Goal: Check status: Check status

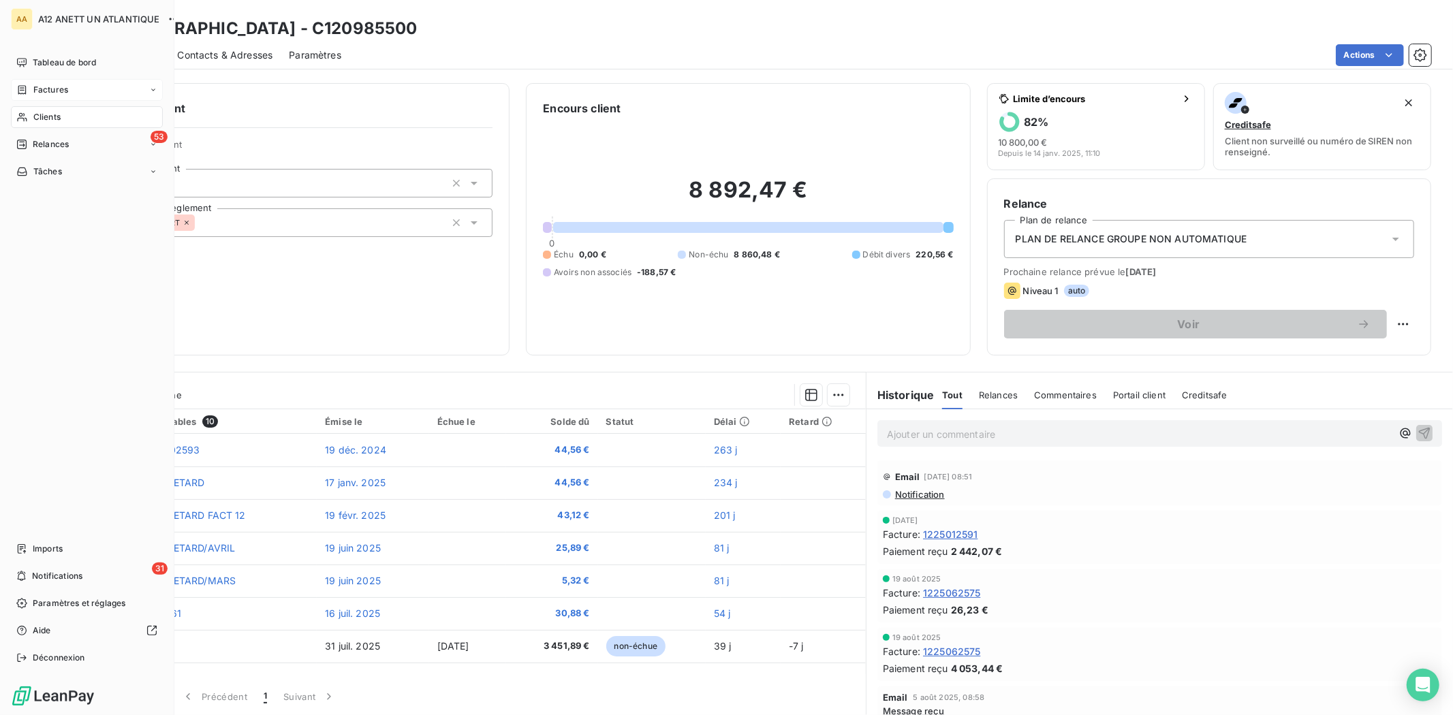
click at [42, 89] on span "Factures" at bounding box center [50, 90] width 35 height 12
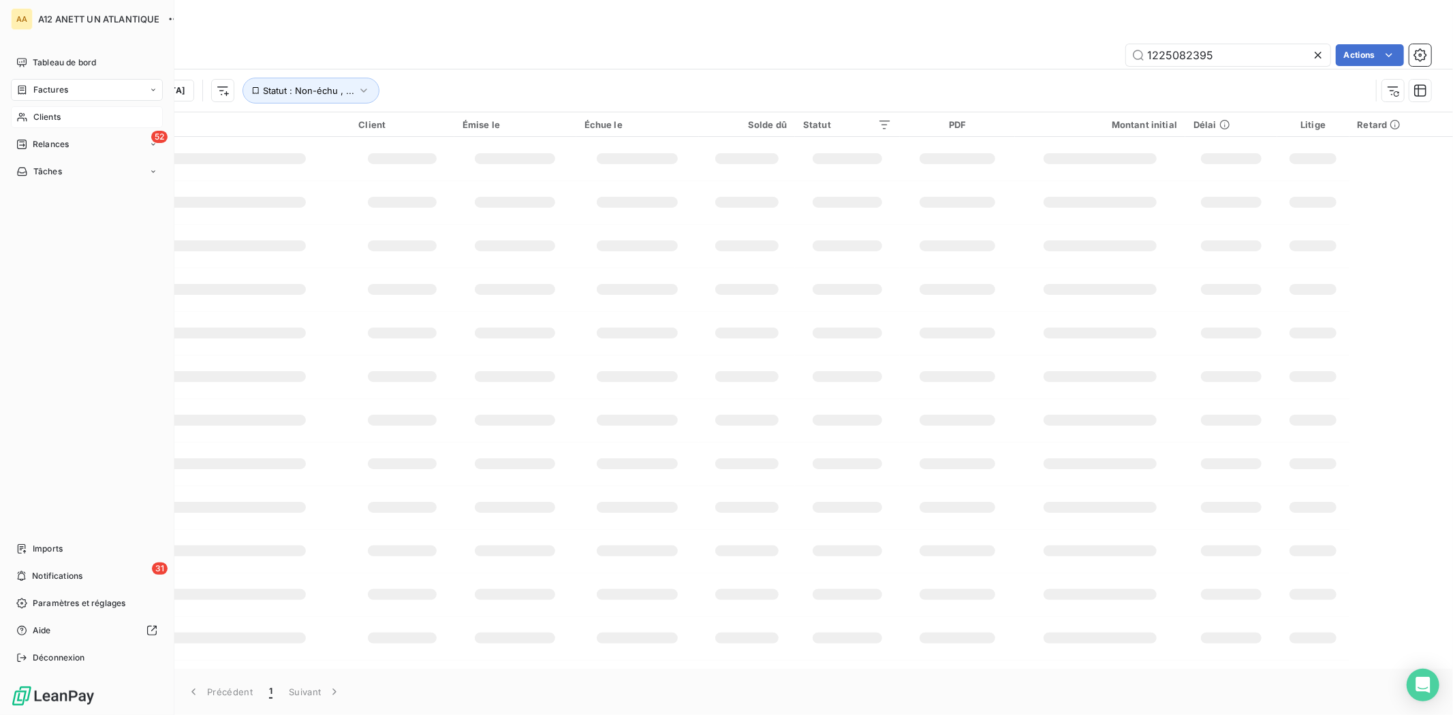
click at [44, 116] on span "Clients" at bounding box center [46, 117] width 27 height 12
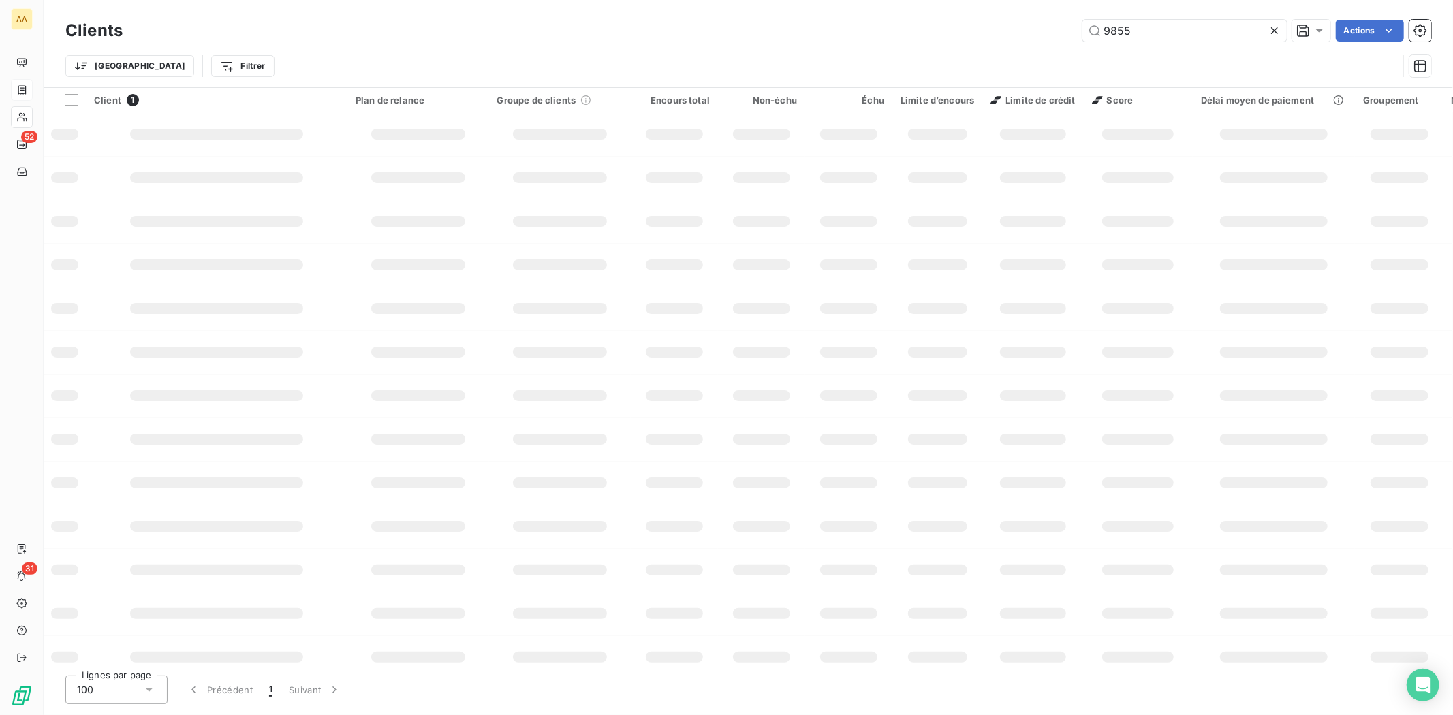
drag, startPoint x: 1136, startPoint y: 25, endPoint x: 1010, endPoint y: 24, distance: 126.0
click at [1010, 24] on div "9855 Actions" at bounding box center [785, 31] width 1292 height 22
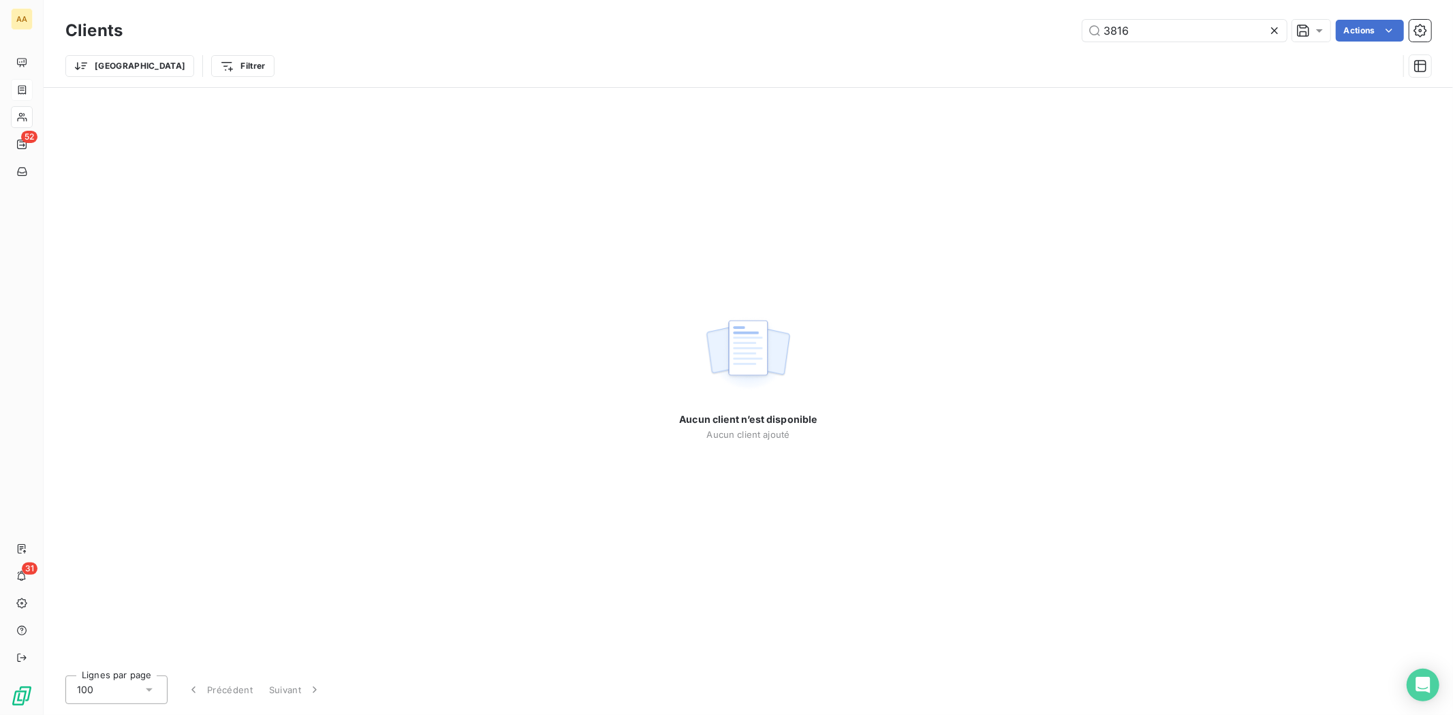
drag, startPoint x: 1174, startPoint y: 28, endPoint x: 1024, endPoint y: 19, distance: 150.8
click at [1024, 22] on div "3816 Actions" at bounding box center [785, 31] width 1292 height 22
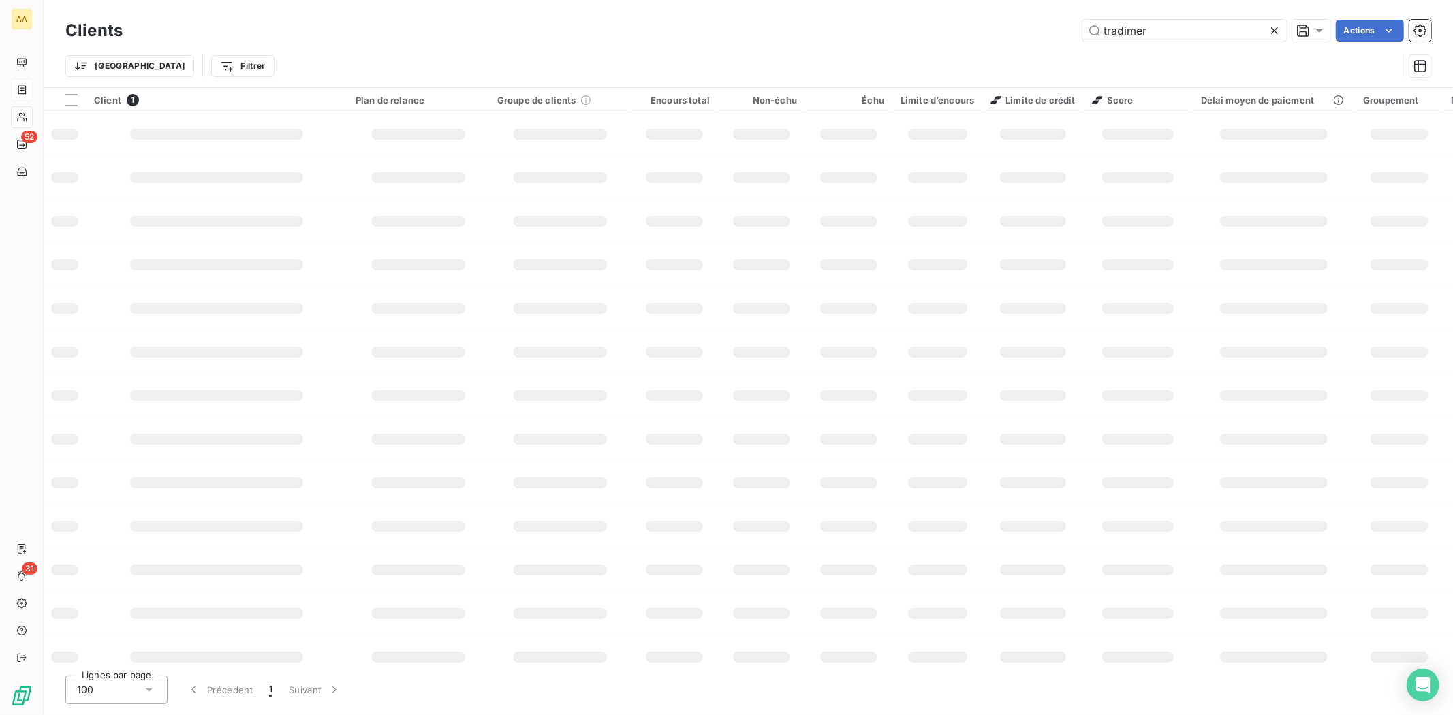
type input "tradimer"
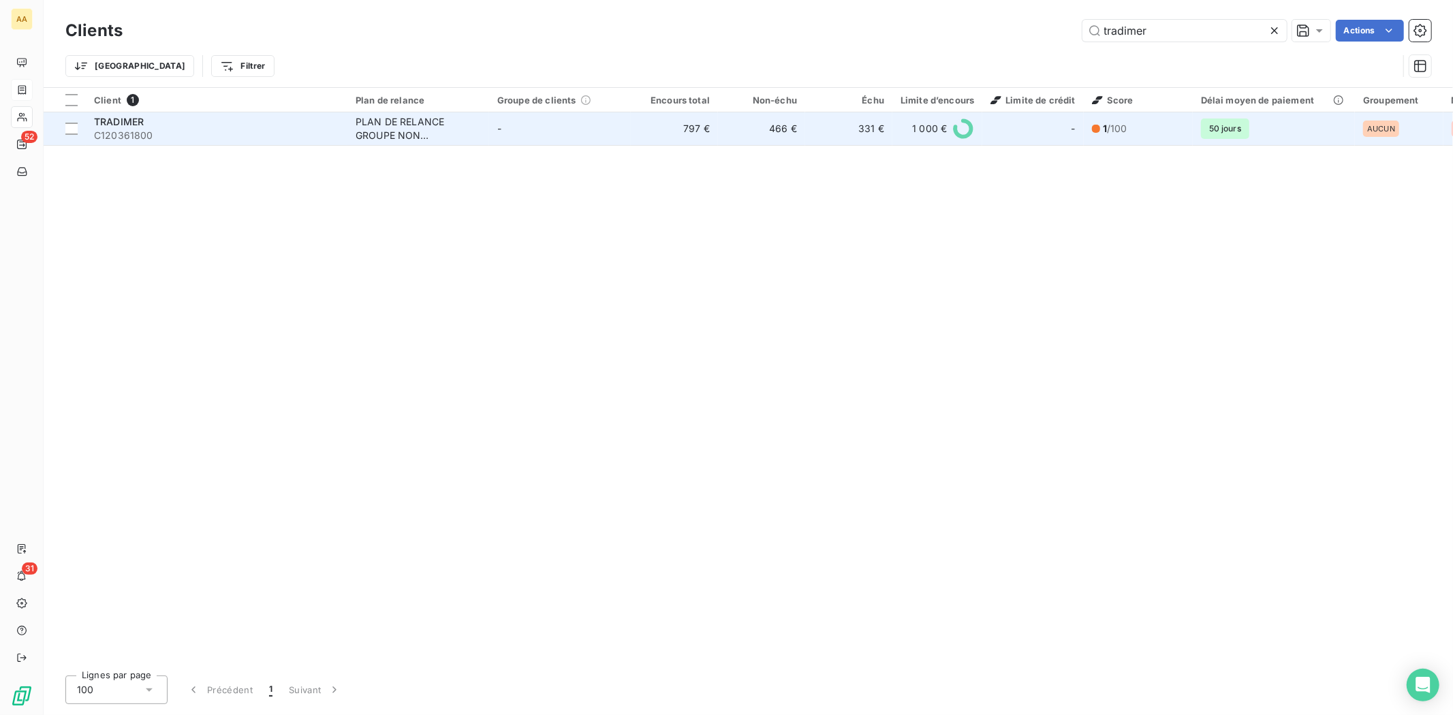
click at [106, 138] on span "C120361800" at bounding box center [216, 136] width 245 height 14
